Goal: Task Accomplishment & Management: Complete application form

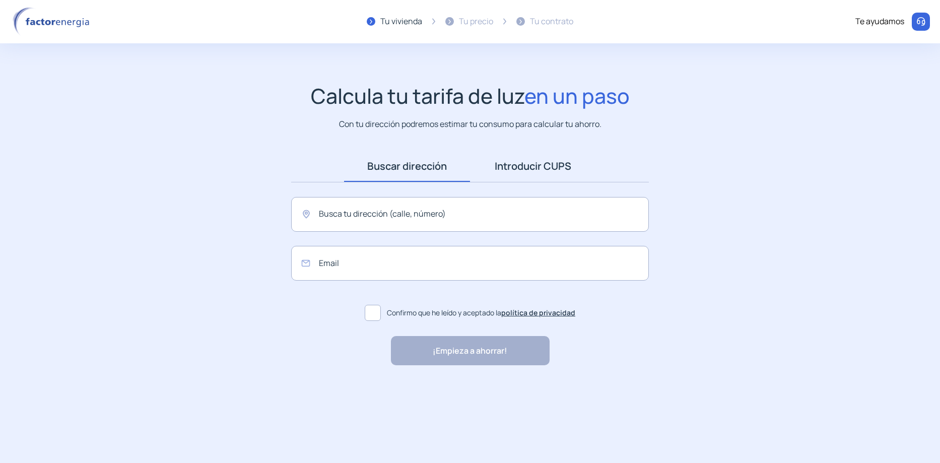
click at [518, 163] on link "Introducir CUPS" at bounding box center [533, 166] width 126 height 31
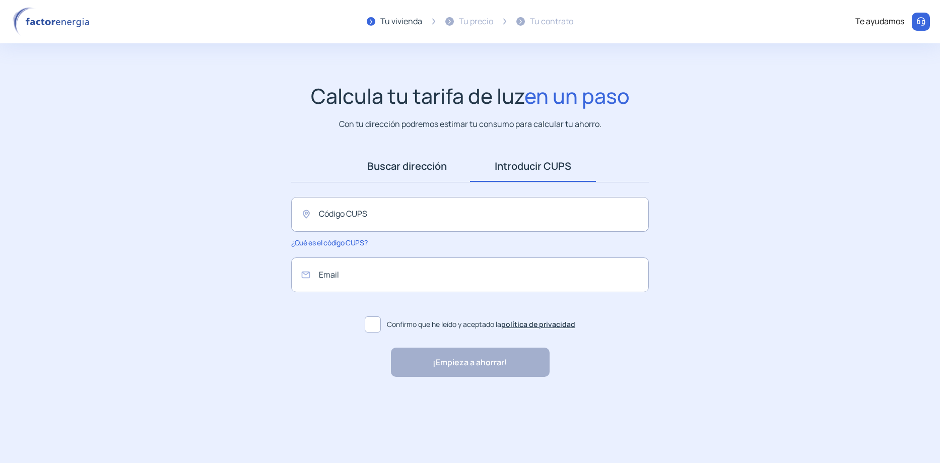
click at [425, 160] on link "Buscar dirección" at bounding box center [407, 166] width 126 height 31
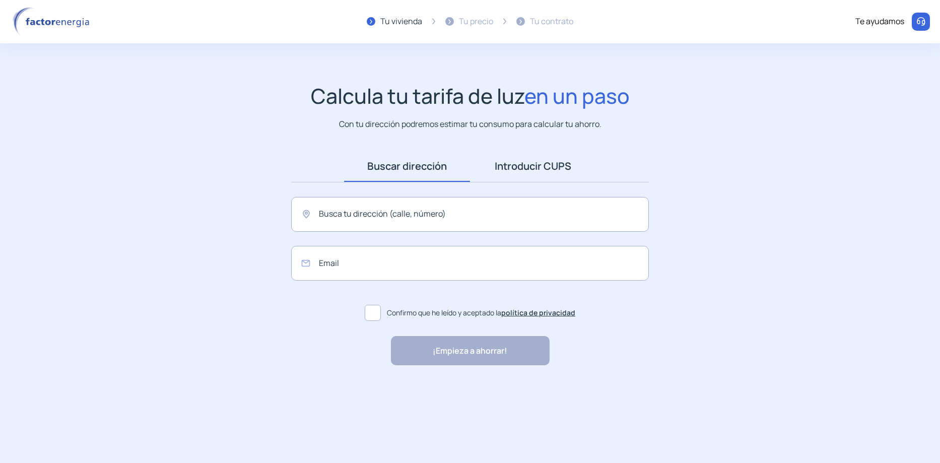
click at [525, 162] on link "Introducir CUPS" at bounding box center [533, 166] width 126 height 31
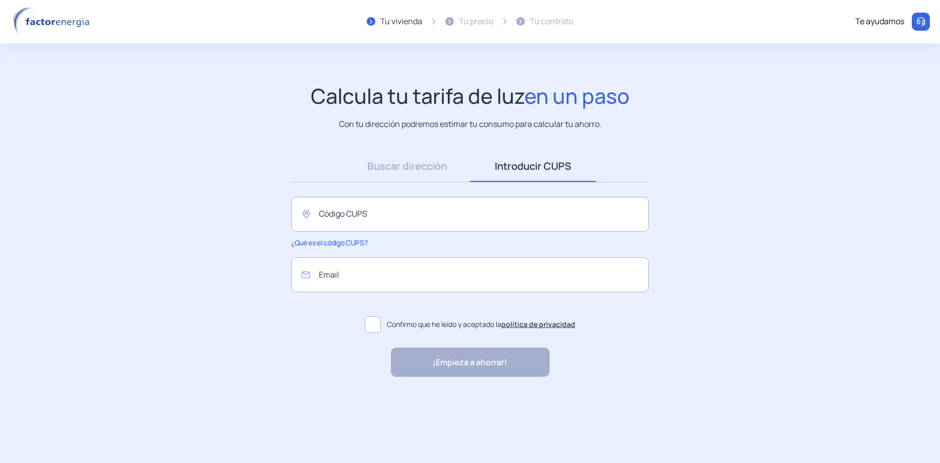
click at [189, 80] on div "Tu vivienda Tu precio Tu contrato Te ayudamos Calcula tu tarifa de luz en un pa…" at bounding box center [470, 213] width 940 height 427
click at [415, 200] on input "text" at bounding box center [470, 214] width 358 height 35
paste input "**********"
paste input "text"
type input "**********"
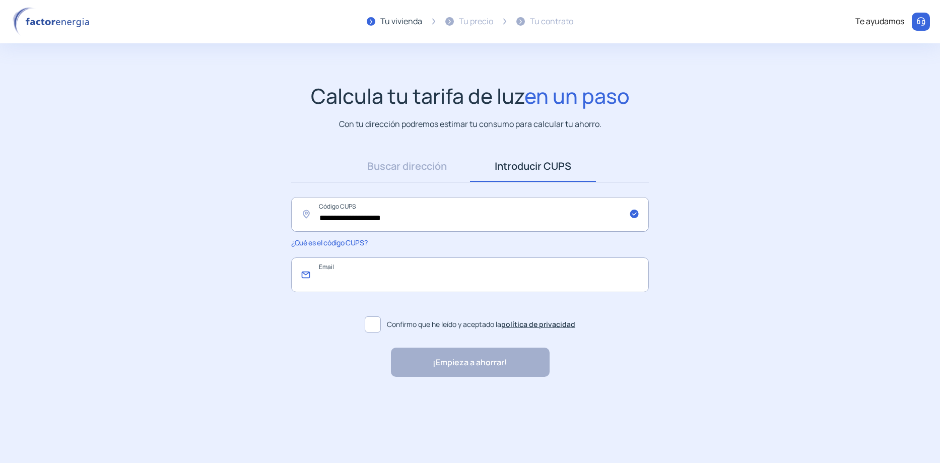
click at [417, 278] on input "email" at bounding box center [470, 275] width 358 height 35
click at [70, 21] on img at bounding box center [53, 21] width 86 height 29
click at [405, 19] on div "Tu vivienda" at bounding box center [402, 21] width 42 height 13
click at [418, 164] on link "Buscar dirección" at bounding box center [407, 166] width 126 height 31
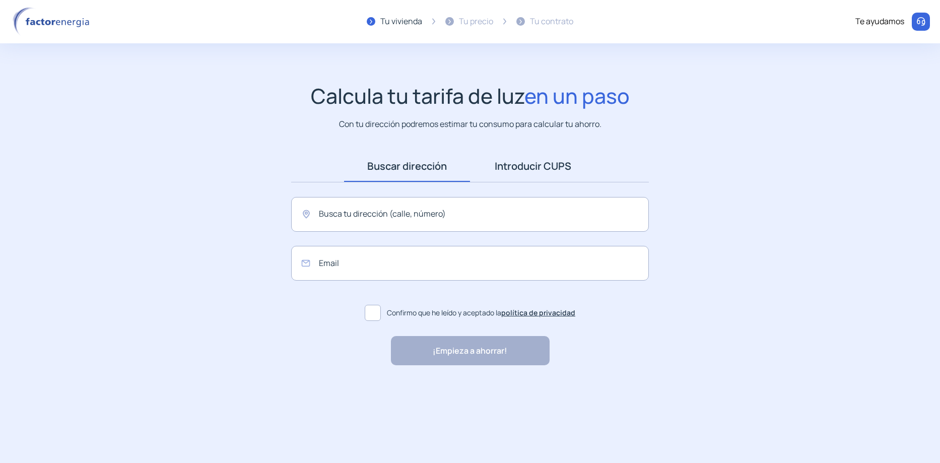
click at [526, 162] on link "Introducir CUPS" at bounding box center [533, 166] width 126 height 31
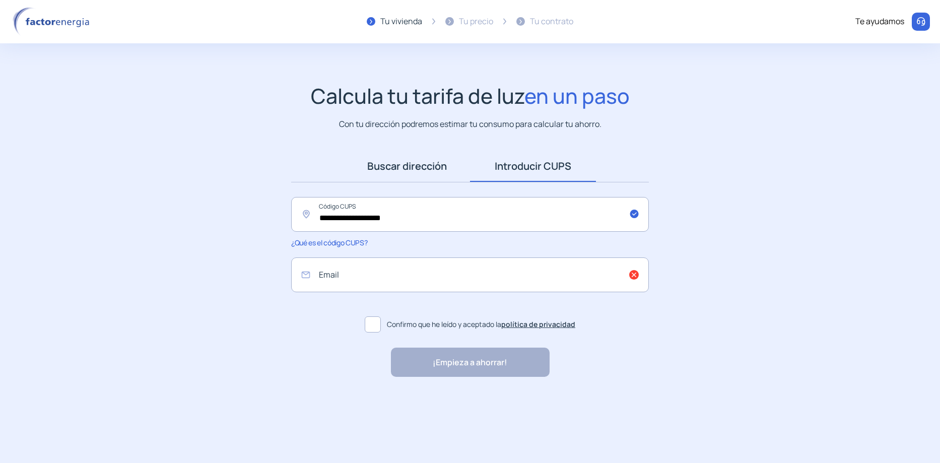
click at [401, 162] on link "Buscar dirección" at bounding box center [407, 166] width 126 height 31
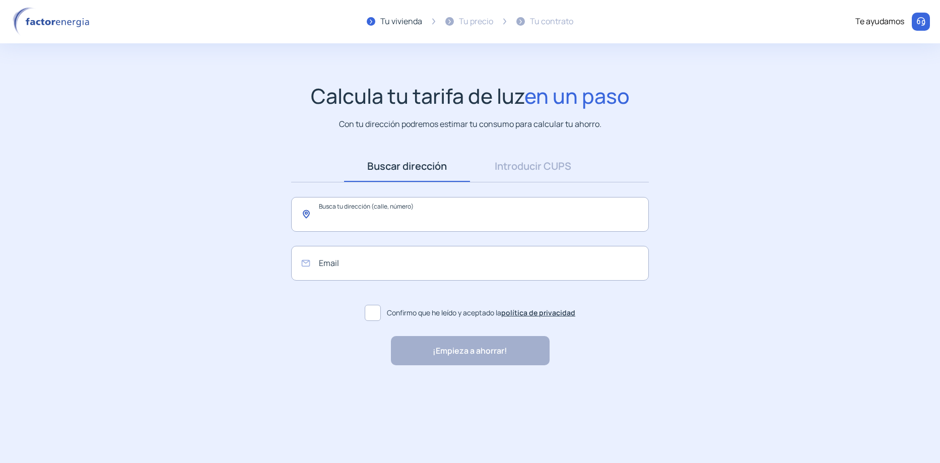
click at [391, 210] on input "text" at bounding box center [470, 214] width 358 height 35
